Goal: Entertainment & Leisure: Consume media (video, audio)

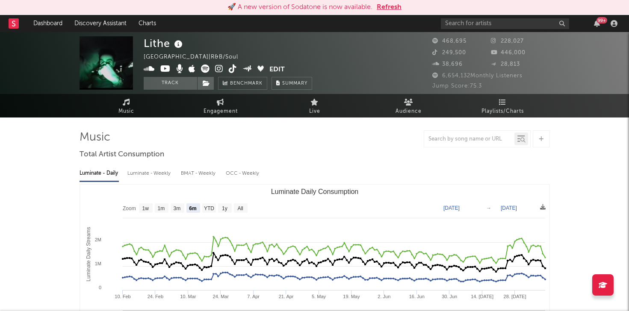
select select "6m"
click at [456, 25] on input "text" at bounding box center [505, 23] width 128 height 11
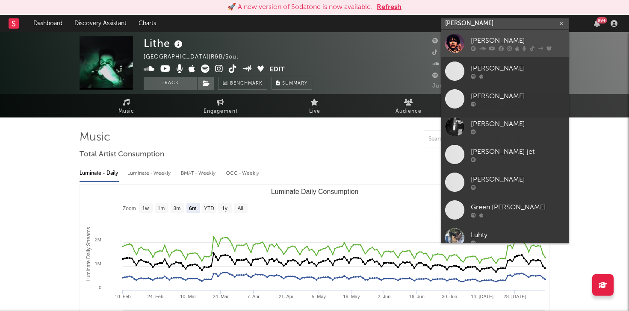
type input "[PERSON_NAME]"
click at [482, 38] on div "[PERSON_NAME]" at bounding box center [518, 40] width 94 height 10
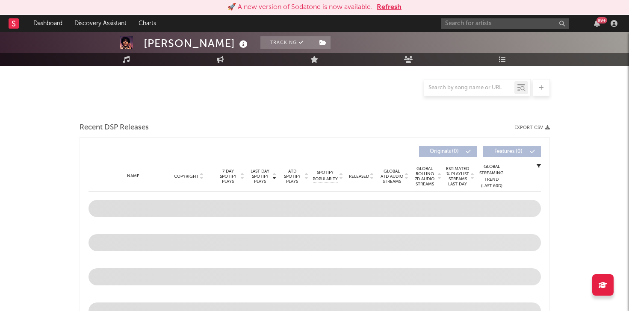
scroll to position [190, 0]
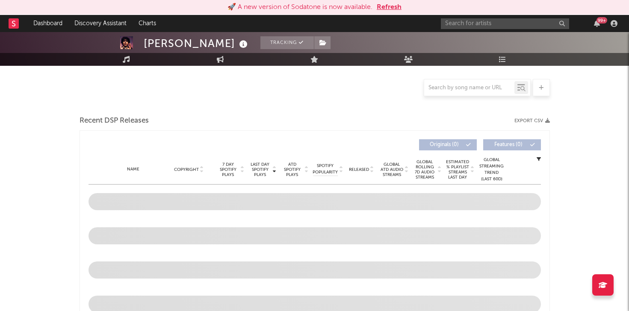
select select "6m"
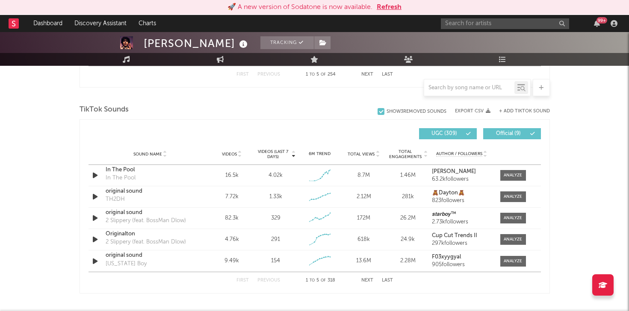
scroll to position [551, 0]
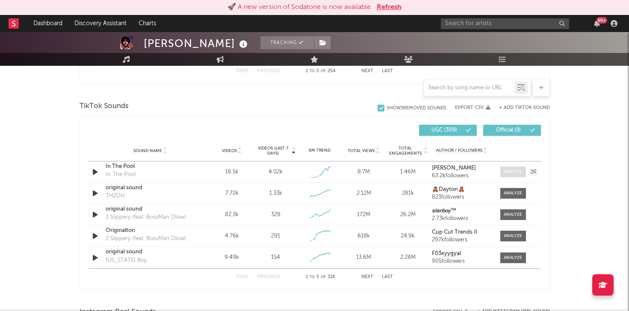
click at [517, 175] on div at bounding box center [513, 172] width 18 height 6
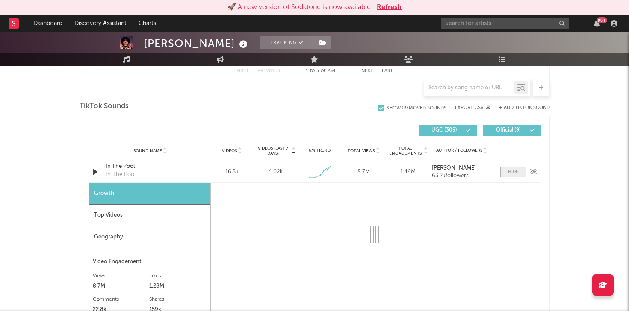
select select "1w"
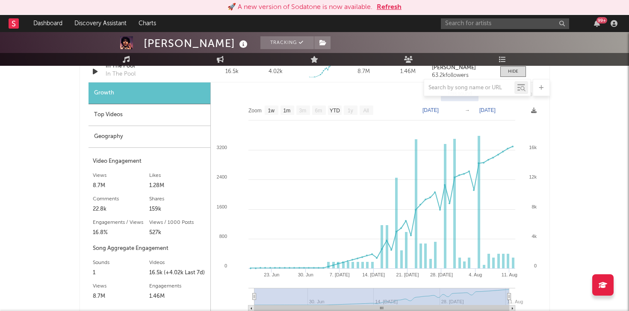
scroll to position [652, 0]
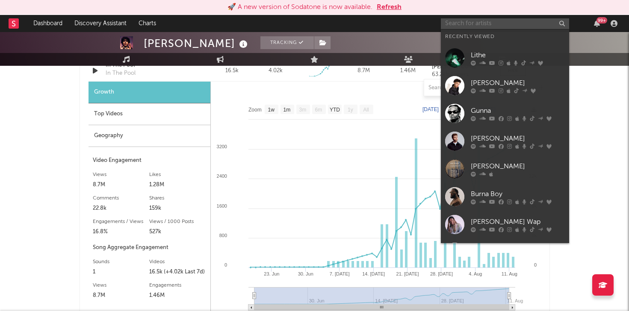
click at [463, 20] on input "text" at bounding box center [505, 23] width 128 height 11
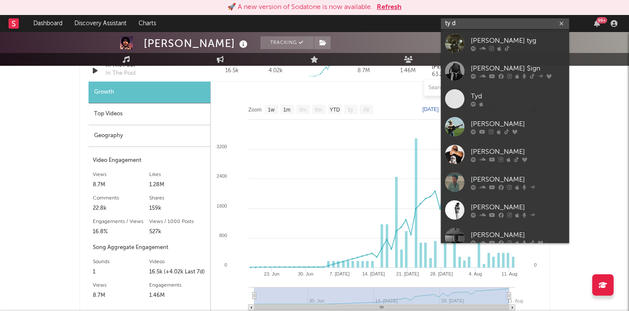
type input "ty d"
click at [485, 63] on div "[PERSON_NAME] $ign" at bounding box center [518, 68] width 94 height 10
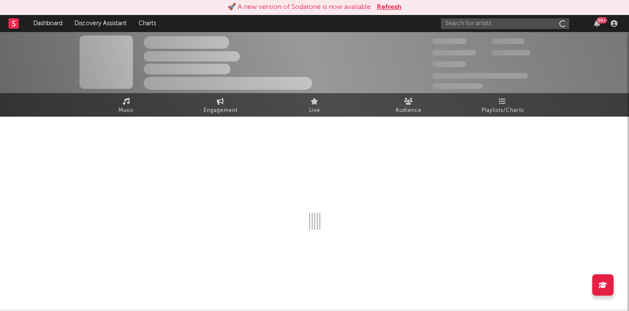
scroll to position [1, 0]
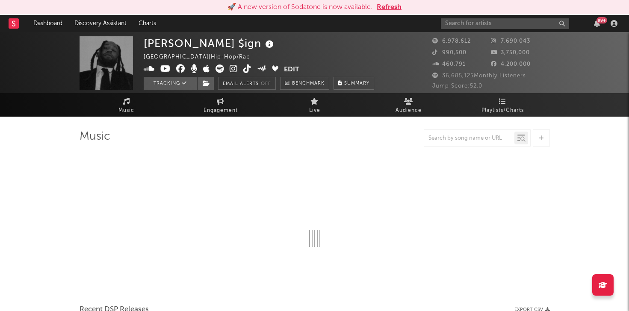
select select "6m"
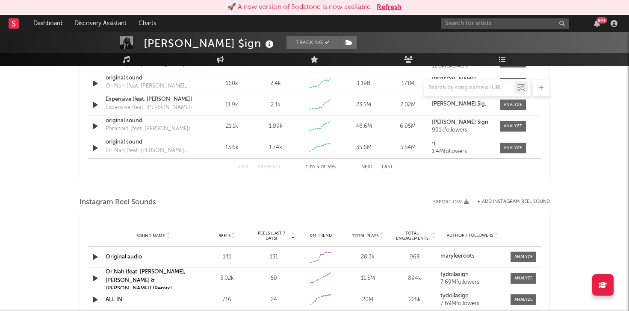
scroll to position [557, 0]
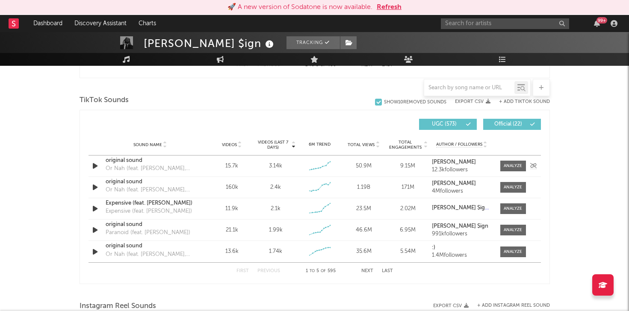
click at [95, 164] on icon "button" at bounding box center [95, 166] width 9 height 11
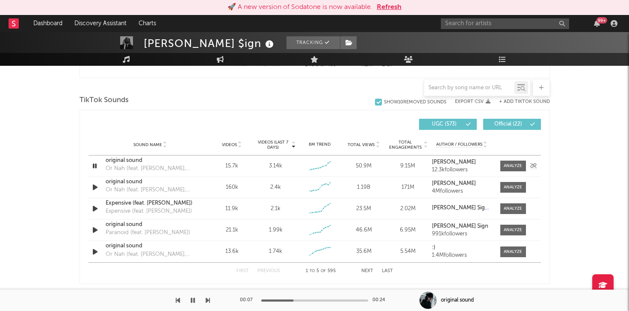
click at [98, 166] on icon "button" at bounding box center [95, 166] width 8 height 11
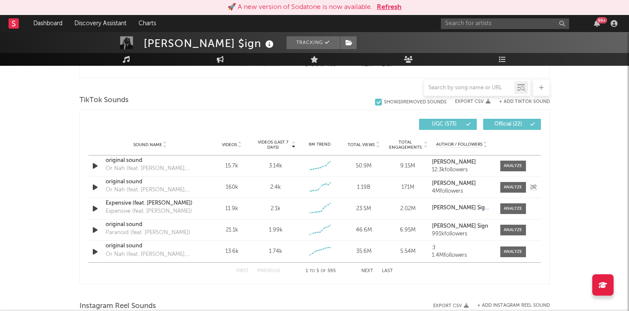
click at [97, 185] on icon "button" at bounding box center [95, 187] width 9 height 11
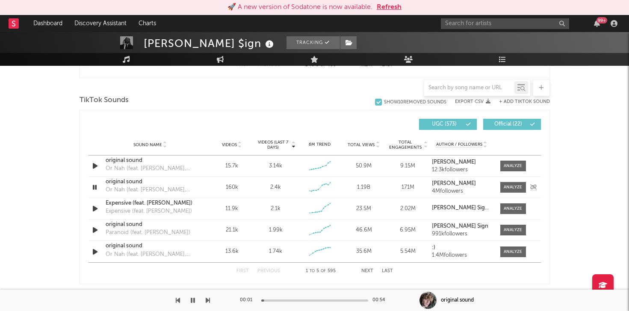
click at [97, 186] on icon "button" at bounding box center [95, 187] width 8 height 11
